Goal: Task Accomplishment & Management: Use online tool/utility

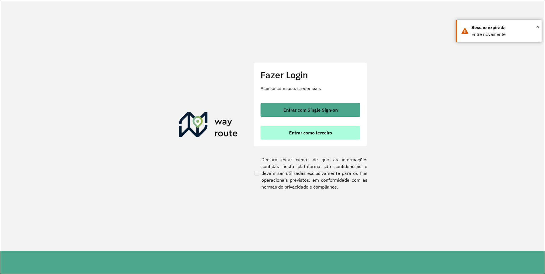
click at [295, 133] on span "Entrar como terceiro" at bounding box center [310, 132] width 43 height 5
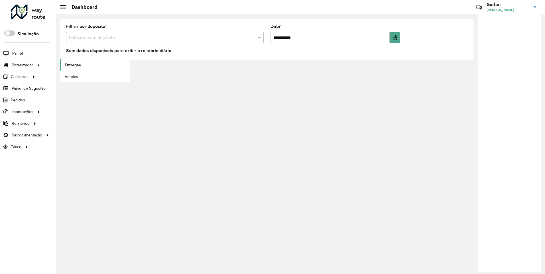
click at [67, 66] on span "Entregas" at bounding box center [73, 65] width 16 height 6
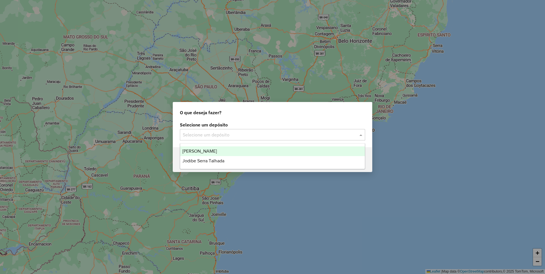
click at [258, 135] on input "text" at bounding box center [267, 135] width 168 height 7
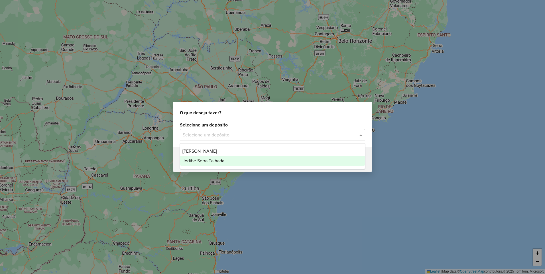
click at [221, 162] on span "Jodibe Serra Talhada" at bounding box center [203, 160] width 42 height 5
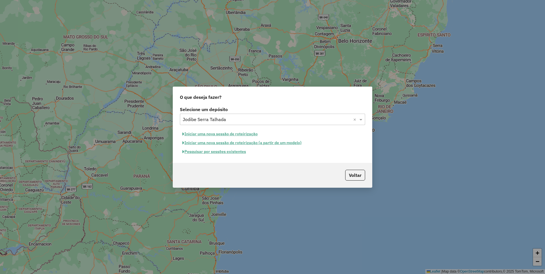
click at [225, 152] on button "Pesquisar por sessões existentes" at bounding box center [214, 151] width 69 height 9
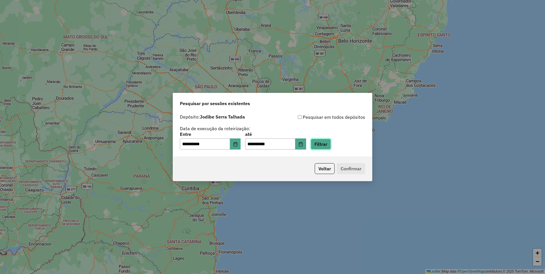
click at [331, 144] on button "Filtrar" at bounding box center [321, 144] width 20 height 11
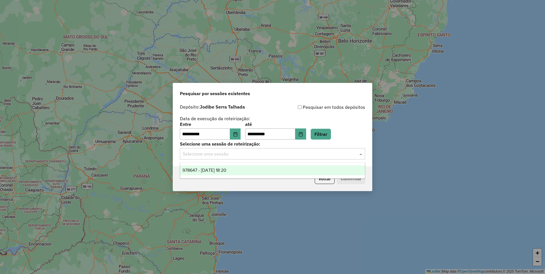
click at [264, 151] on input "text" at bounding box center [267, 154] width 168 height 7
click at [226, 170] on span "978647 - 13/08/2025 18:20" at bounding box center [204, 170] width 44 height 5
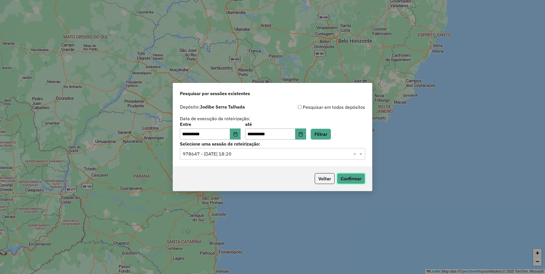
click at [358, 178] on button "Confirmar" at bounding box center [351, 178] width 28 height 11
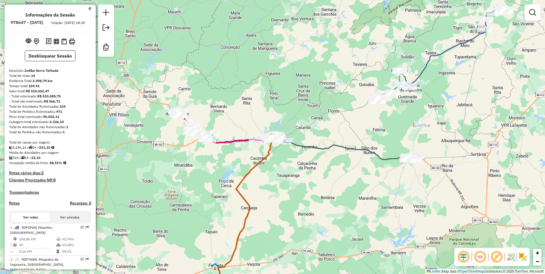
drag, startPoint x: 244, startPoint y: 68, endPoint x: 228, endPoint y: 44, distance: 28.9
click at [228, 44] on div "Janela de atendimento Grade de atendimento Capacidade Transportadoras Veículos …" at bounding box center [272, 137] width 545 height 274
drag, startPoint x: 227, startPoint y: 42, endPoint x: 296, endPoint y: 43, distance: 69.0
click at [296, 43] on div "Janela de atendimento Grade de atendimento Capacidade Transportadoras Veículos …" at bounding box center [272, 137] width 545 height 274
drag, startPoint x: 267, startPoint y: 69, endPoint x: 297, endPoint y: 42, distance: 40.4
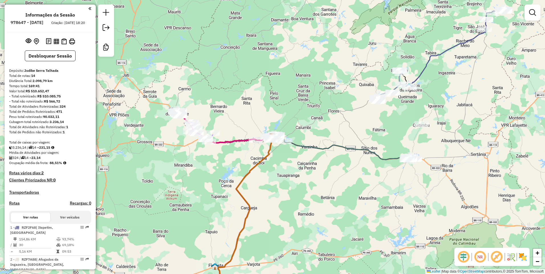
click at [297, 42] on div "Janela de atendimento Grade de atendimento Capacidade Transportadoras Veículos …" at bounding box center [272, 137] width 545 height 274
drag, startPoint x: 279, startPoint y: 58, endPoint x: 267, endPoint y: 59, distance: 12.3
click at [267, 59] on div "Janela de atendimento Grade de atendimento Capacidade Transportadoras Veículos …" at bounding box center [272, 137] width 545 height 274
click at [331, 118] on div "Janela de atendimento Grade de atendimento Capacidade Transportadoras Veículos …" at bounding box center [272, 137] width 545 height 274
